Goal: Task Accomplishment & Management: Manage account settings

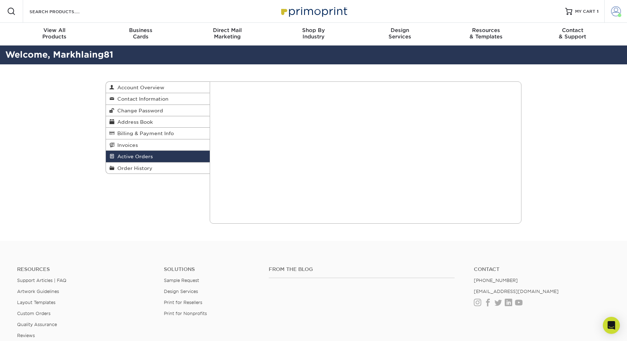
click at [612, 11] on span at bounding box center [616, 11] width 10 height 10
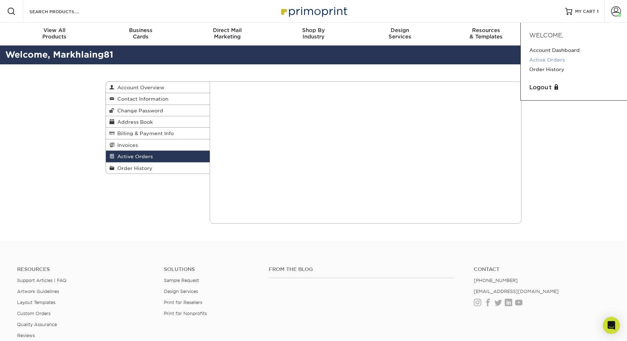
click at [541, 59] on link "Active Orders" at bounding box center [573, 60] width 89 height 10
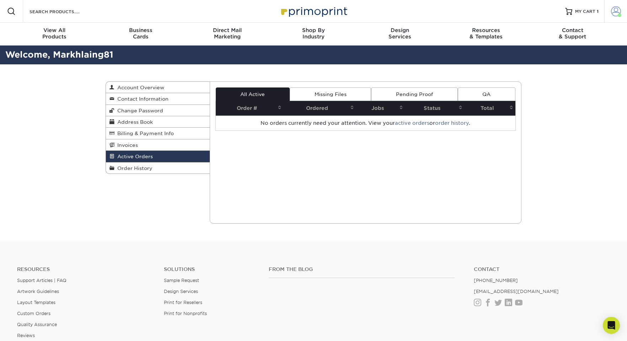
click at [612, 13] on span at bounding box center [616, 11] width 10 height 10
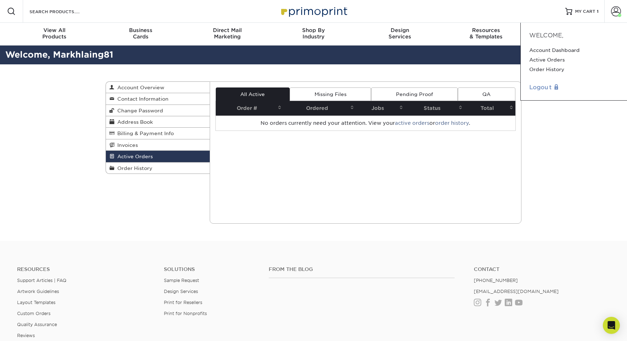
click at [537, 88] on link "Logout" at bounding box center [573, 87] width 89 height 9
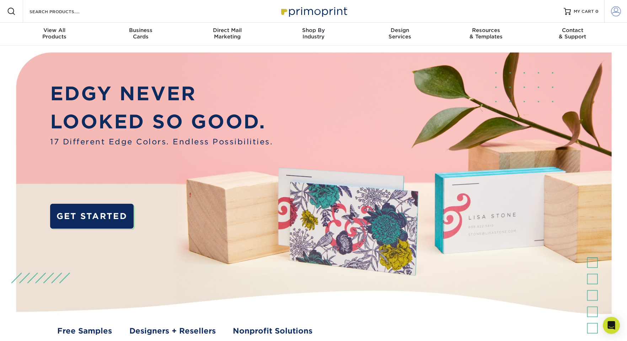
click at [616, 11] on span at bounding box center [616, 11] width 10 height 10
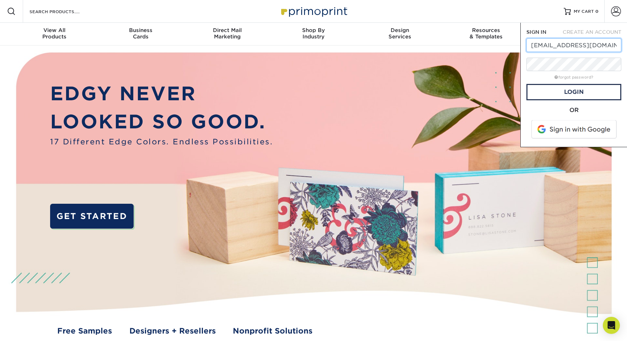
type input "markwith512@gmail.com"
click at [589, 114] on div "OR" at bounding box center [573, 110] width 95 height 9
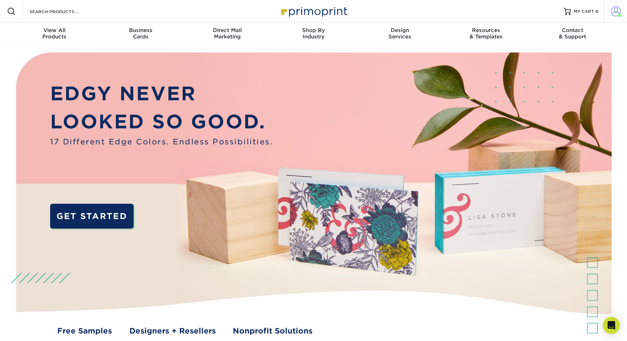
click at [616, 10] on span at bounding box center [616, 11] width 10 height 10
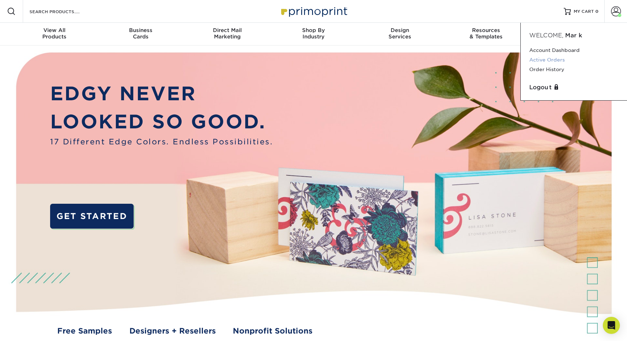
click at [542, 59] on link "Active Orders" at bounding box center [573, 60] width 89 height 10
